Goal: Task Accomplishment & Management: Manage account settings

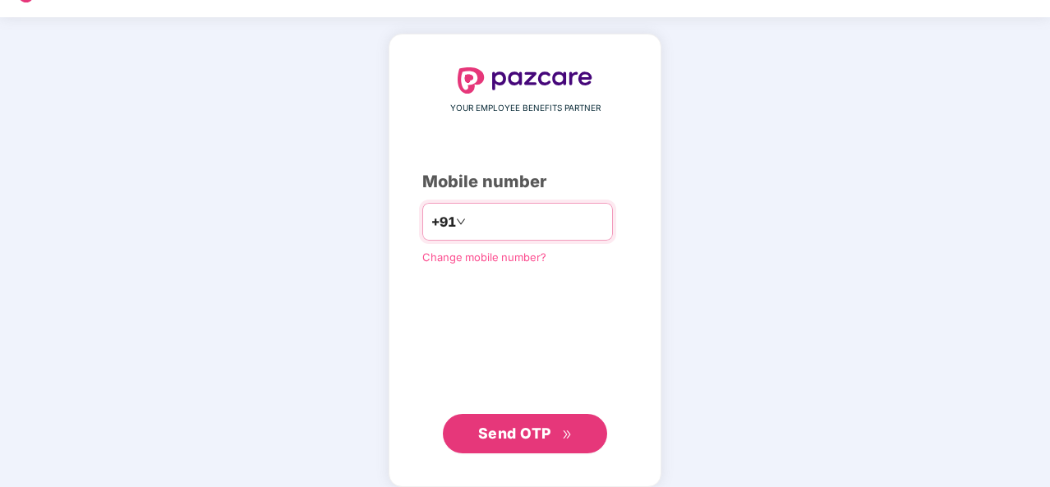
scroll to position [56, 0]
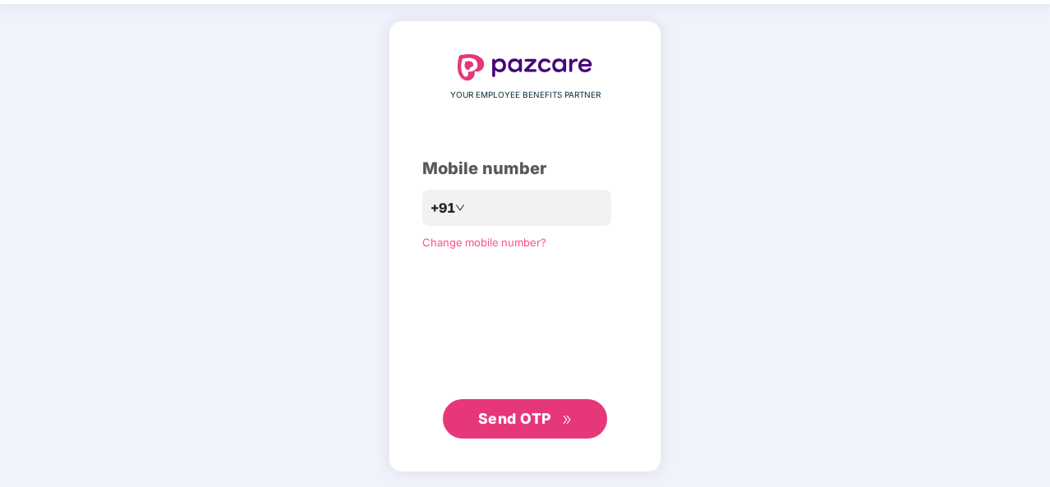
click at [498, 242] on span "Change mobile number?" at bounding box center [484, 242] width 124 height 13
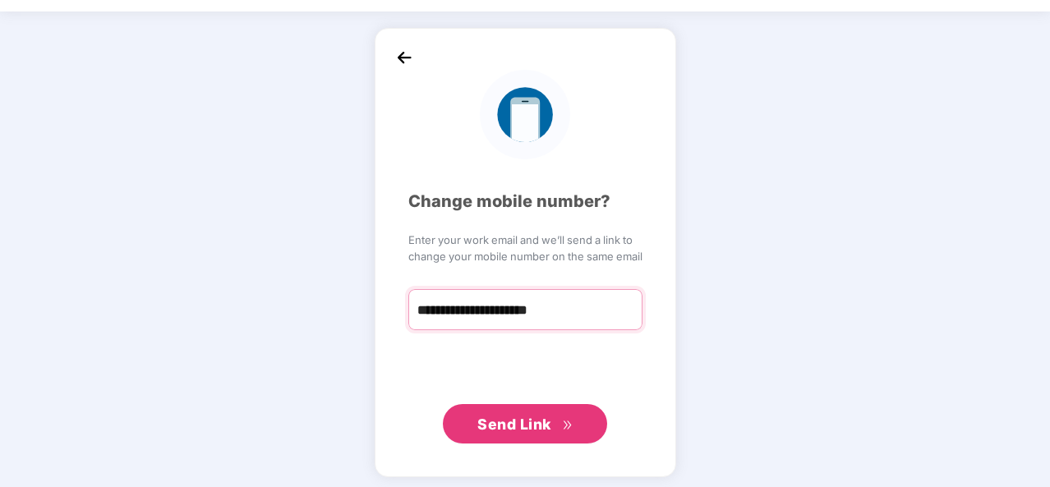
type input "**********"
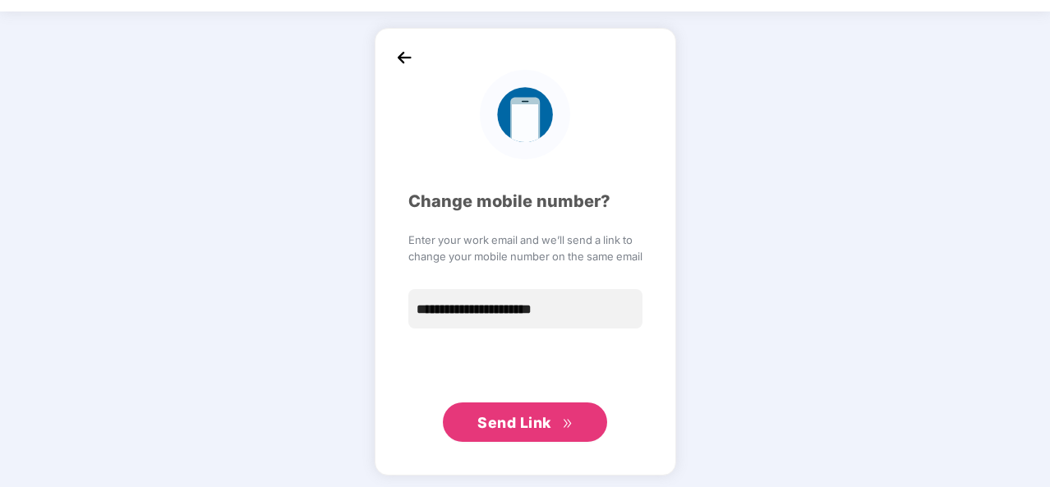
click at [454, 359] on div "**********" at bounding box center [525, 252] width 234 height 380
click at [509, 415] on span "Send Link" at bounding box center [514, 422] width 74 height 17
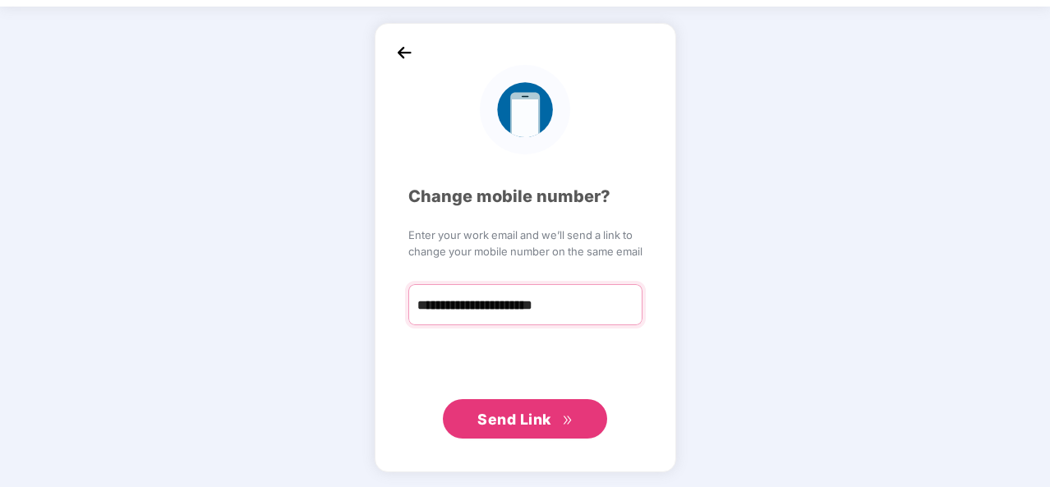
scroll to position [52, 0]
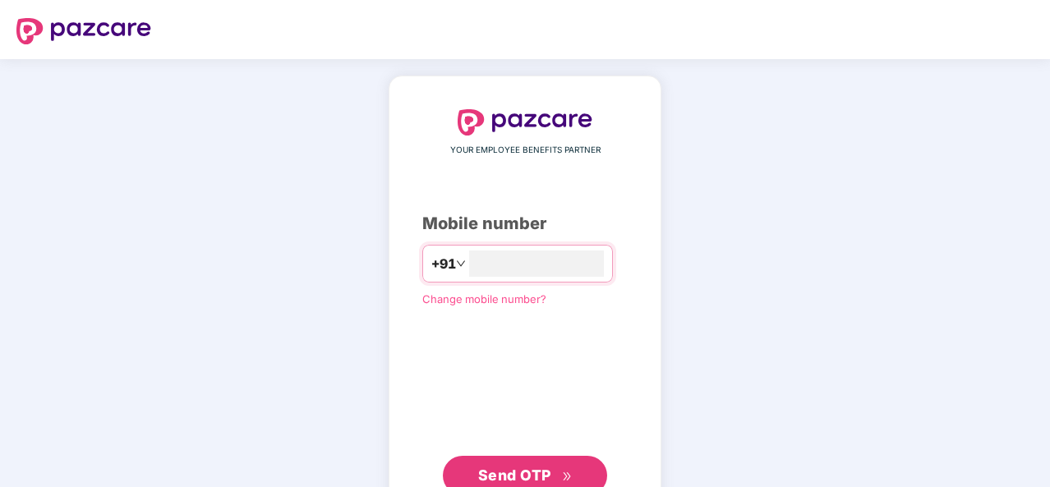
type input "**********"
click at [524, 459] on button "Send OTP" at bounding box center [525, 473] width 164 height 39
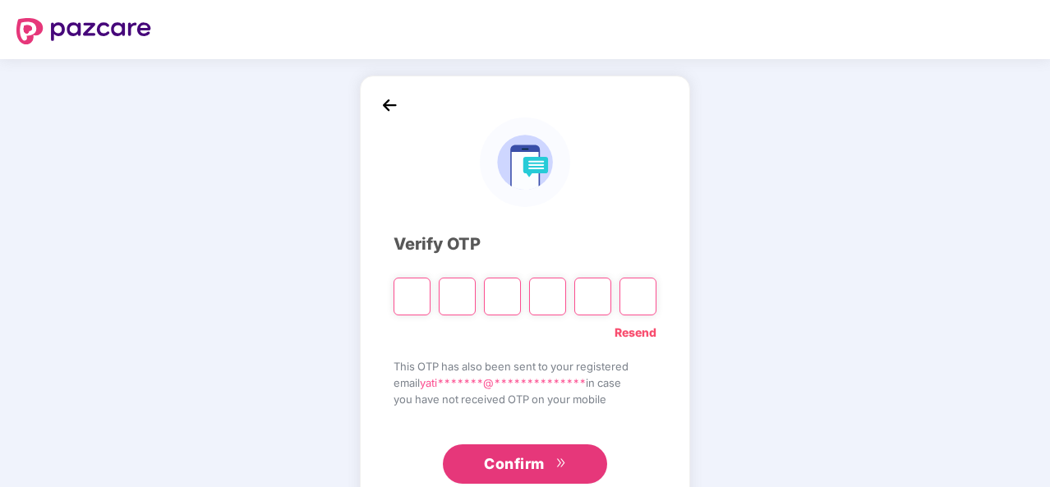
type input "*"
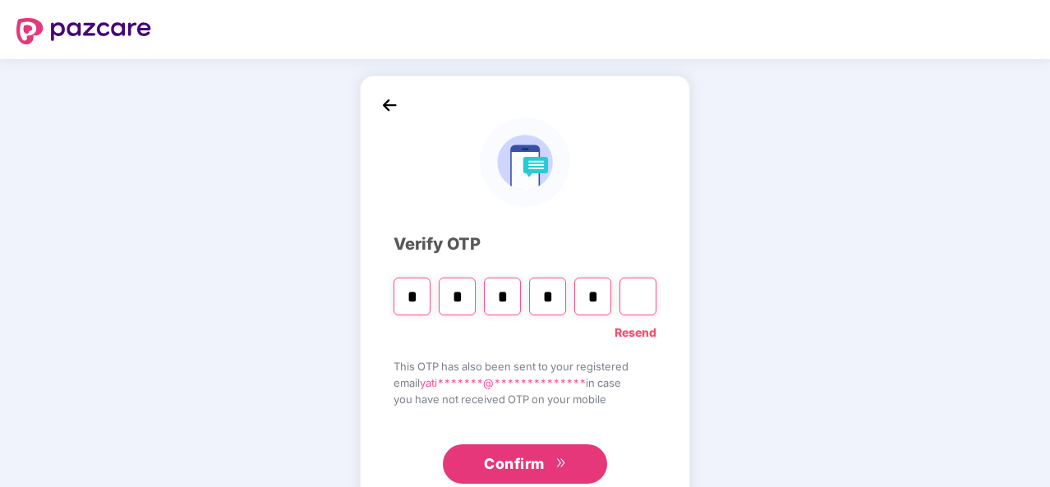
type input "*"
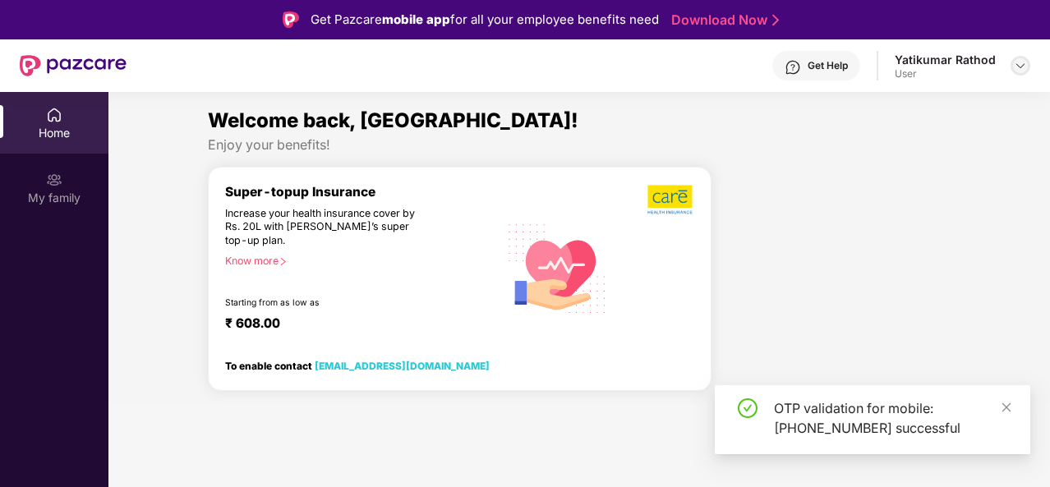
click at [1022, 71] on img at bounding box center [1020, 65] width 13 height 13
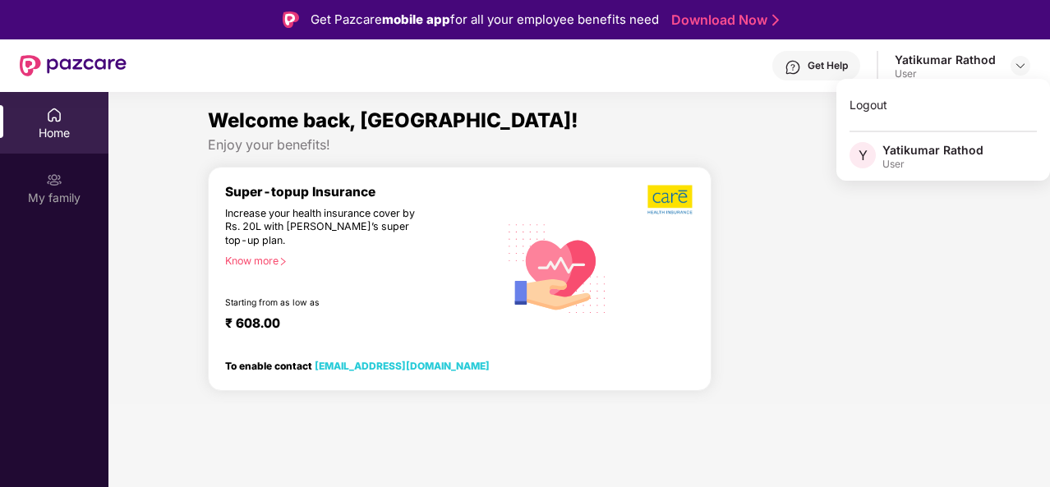
click at [866, 158] on span "Y" at bounding box center [863, 155] width 9 height 20
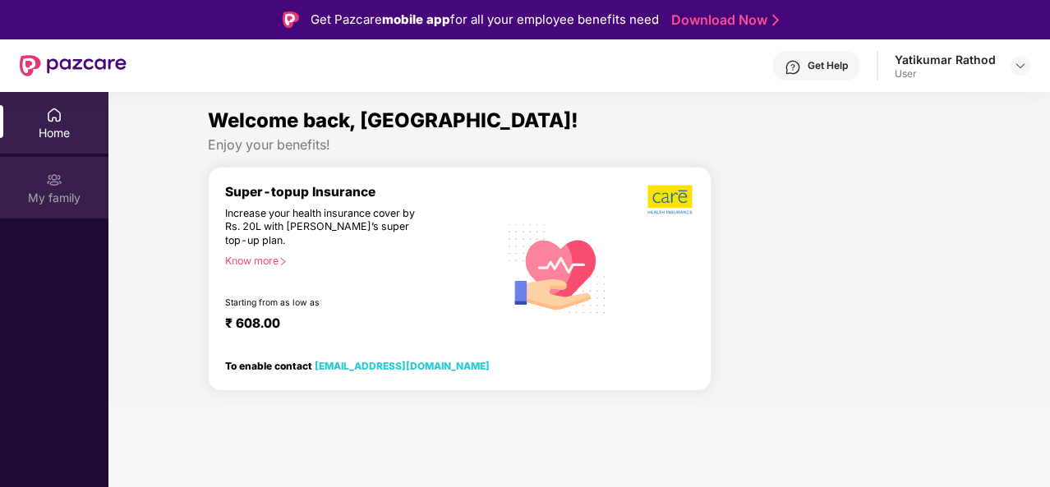
click at [34, 183] on div "My family" at bounding box center [54, 188] width 108 height 62
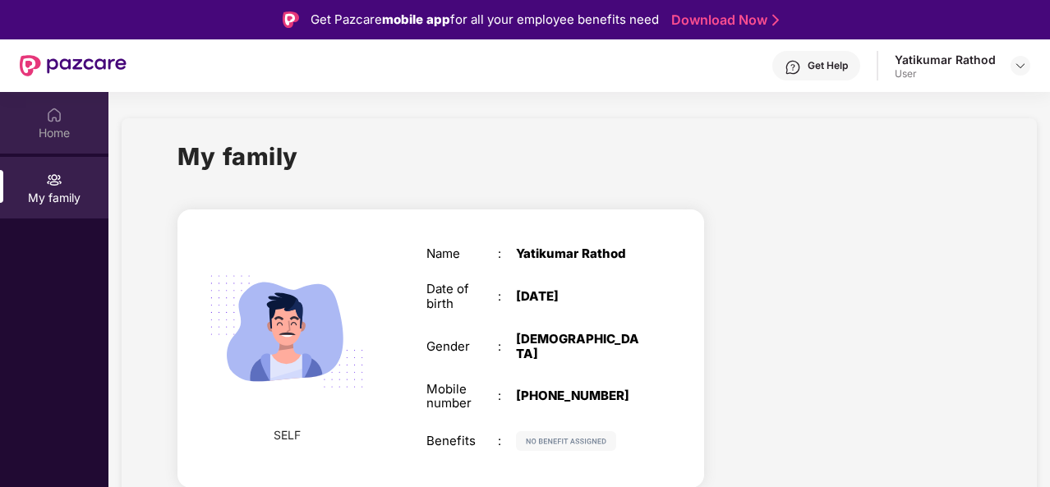
click at [46, 134] on div "Home" at bounding box center [54, 133] width 108 height 16
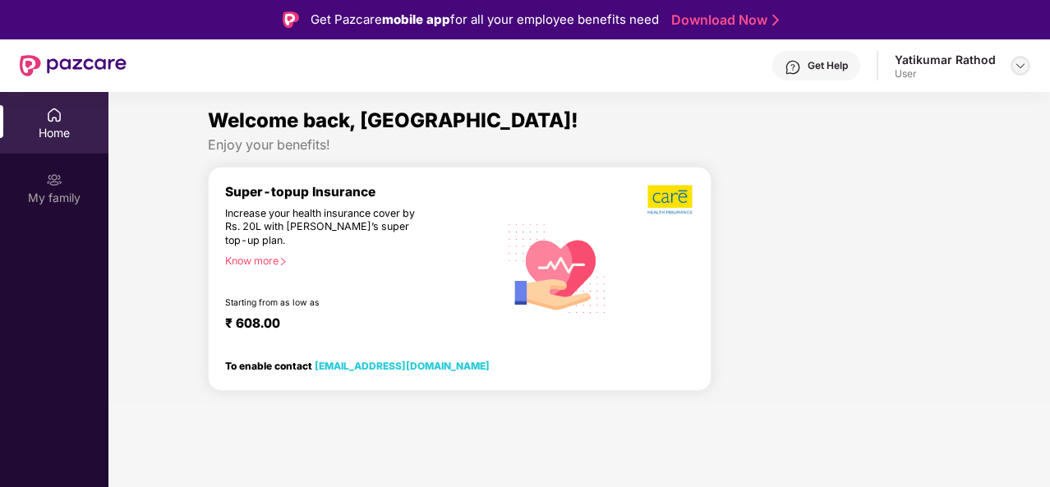
click at [1020, 66] on img at bounding box center [1020, 65] width 13 height 13
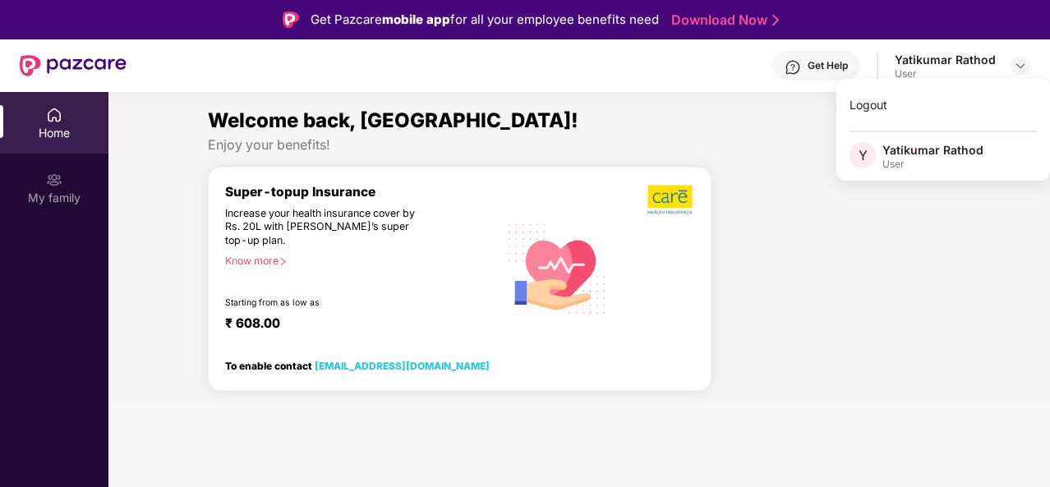
click at [855, 150] on span "Y" at bounding box center [863, 155] width 26 height 26
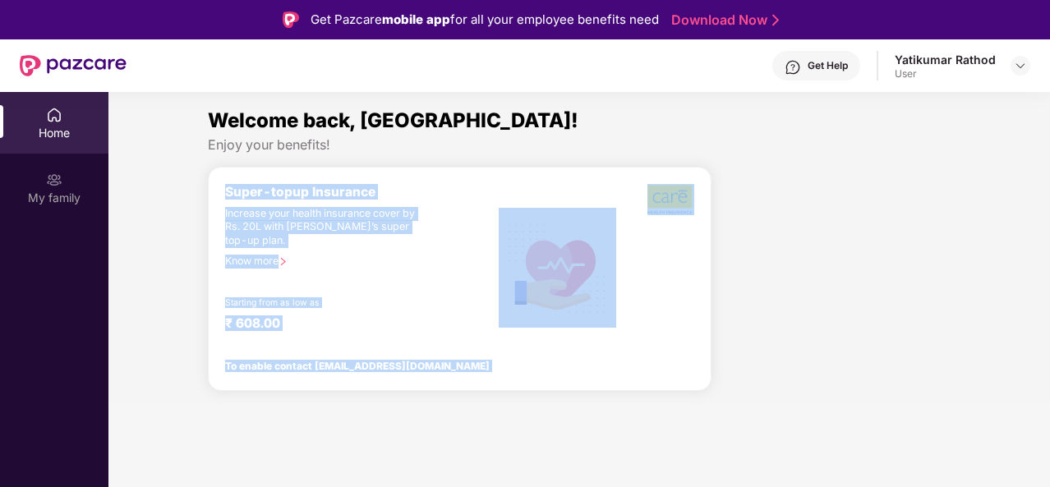
click at [855, 150] on body "Get Pazcare mobile app for all your employee benefits need Download Now Get Hel…" at bounding box center [525, 243] width 1050 height 487
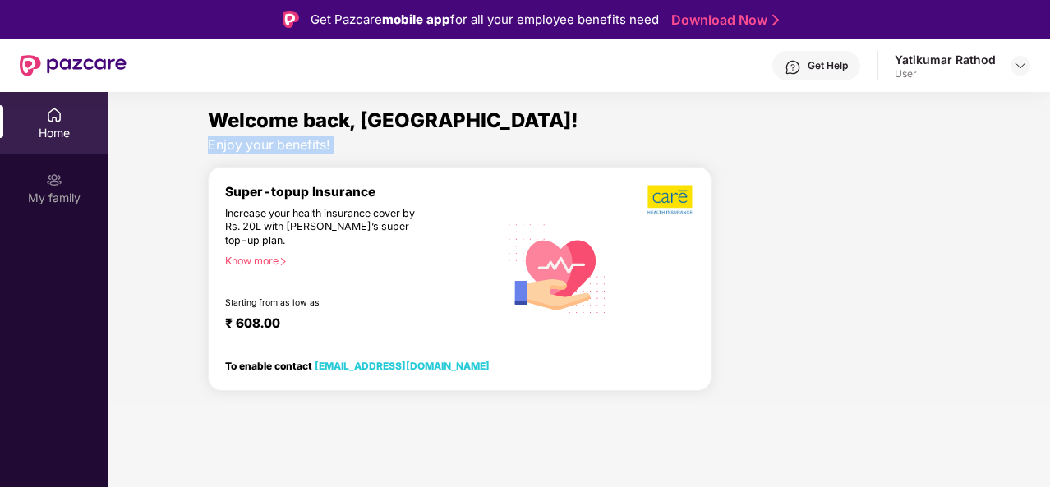
click at [855, 150] on div "Enjoy your benefits!" at bounding box center [579, 144] width 743 height 17
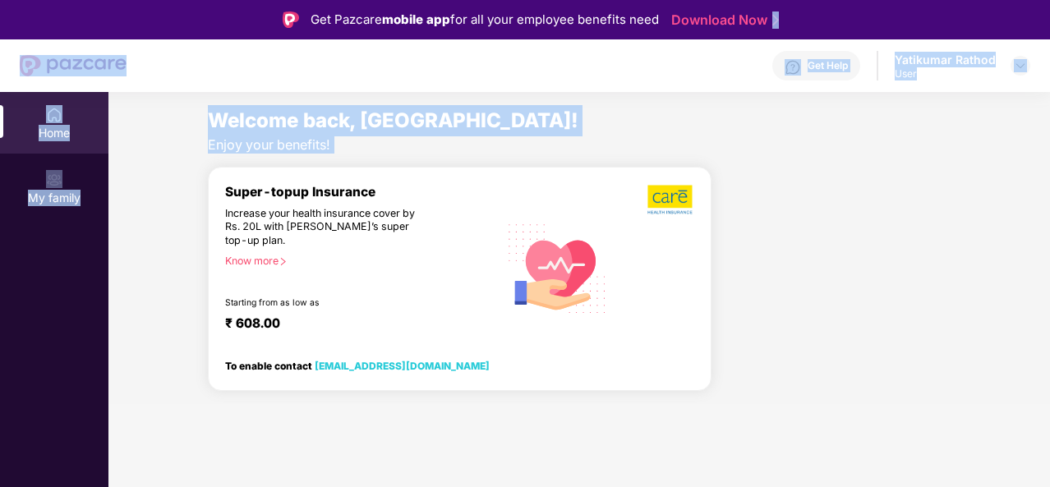
drag, startPoint x: 855, startPoint y: 150, endPoint x: 647, endPoint y: 55, distance: 227.6
click at [647, 55] on div "Get Pazcare mobile app for all your employee benefits need Download Now Get Hel…" at bounding box center [525, 289] width 1050 height 579
click at [647, 55] on div "Get Help Yatikumar Rathod User" at bounding box center [579, 65] width 904 height 53
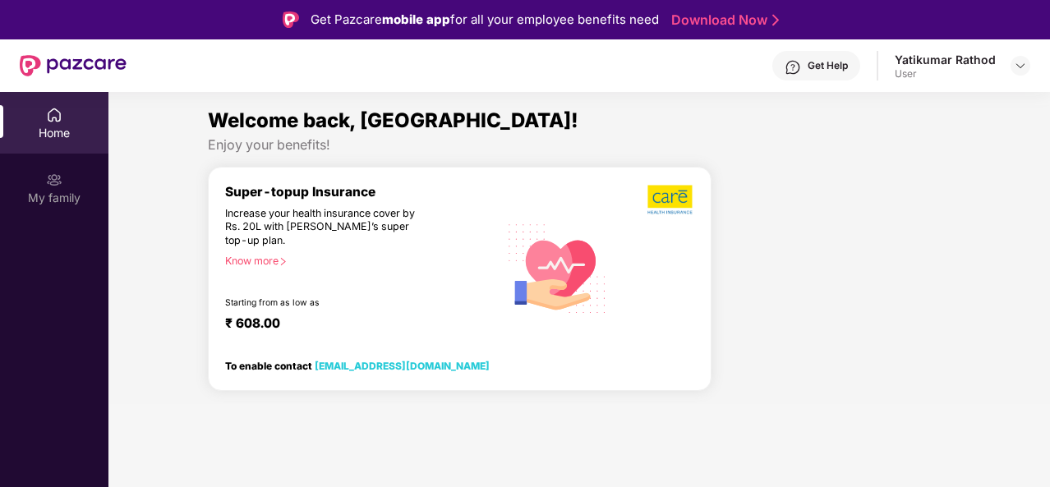
click at [712, 23] on link "Download Now" at bounding box center [722, 20] width 103 height 17
click at [44, 117] on div "Home" at bounding box center [54, 123] width 108 height 62
click at [65, 196] on div "My family" at bounding box center [54, 198] width 108 height 16
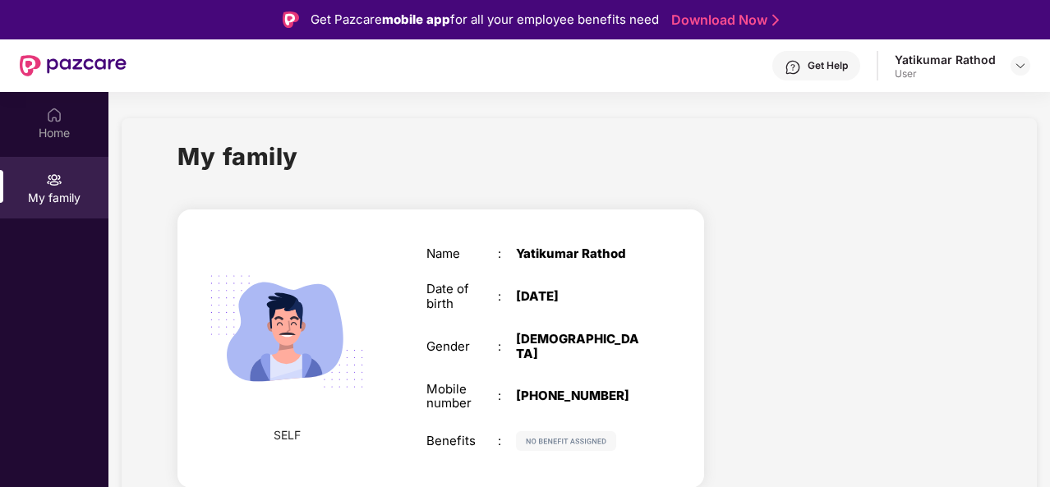
click at [886, 73] on div "Get Help Yatikumar Rathod User" at bounding box center [579, 65] width 904 height 53
click at [810, 67] on div "Get Help" at bounding box center [828, 65] width 40 height 13
